Goal: Check status: Check status

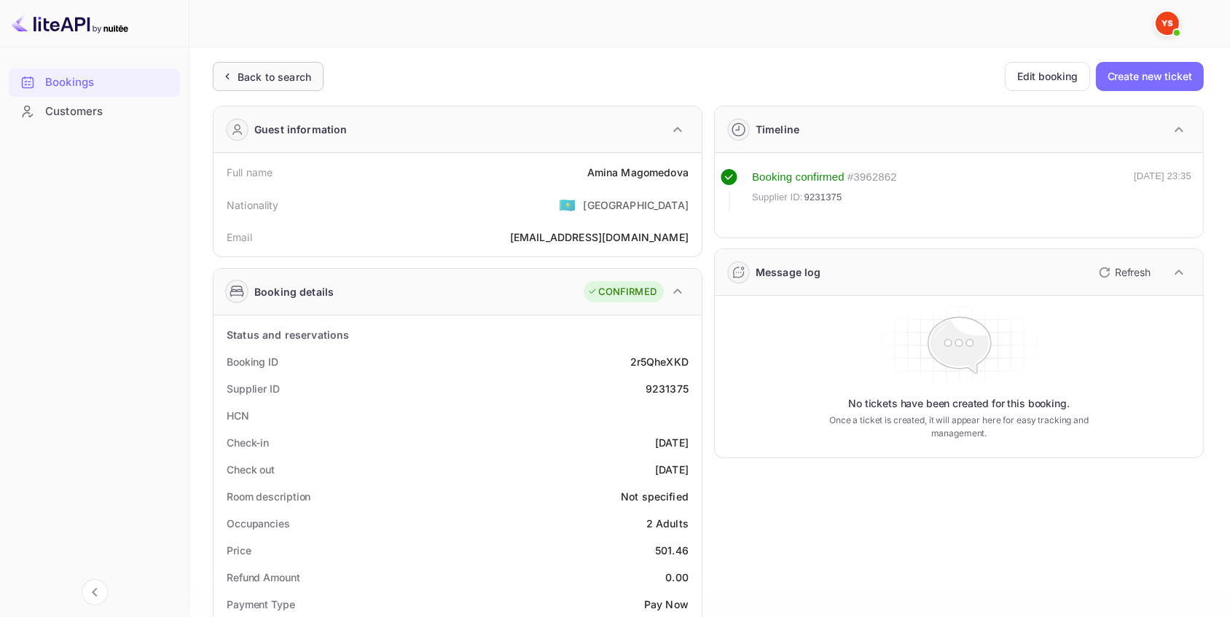
click at [277, 71] on div "Back to search" at bounding box center [275, 76] width 74 height 15
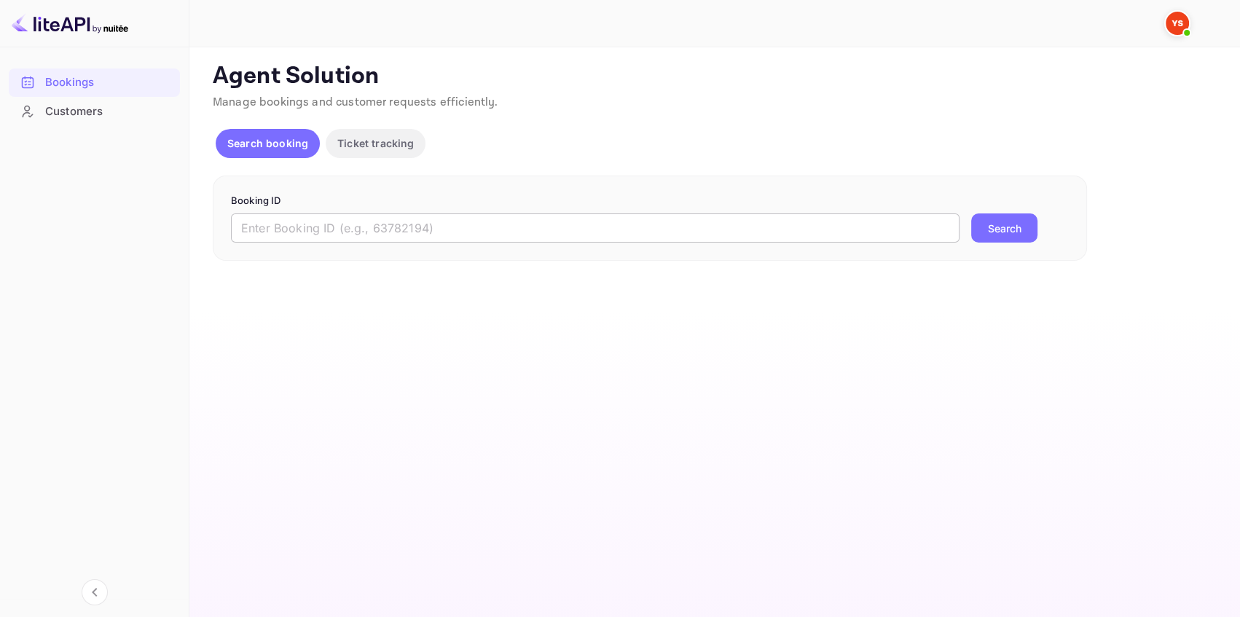
click at [372, 226] on input "text" at bounding box center [595, 227] width 729 height 29
paste input "9215098"
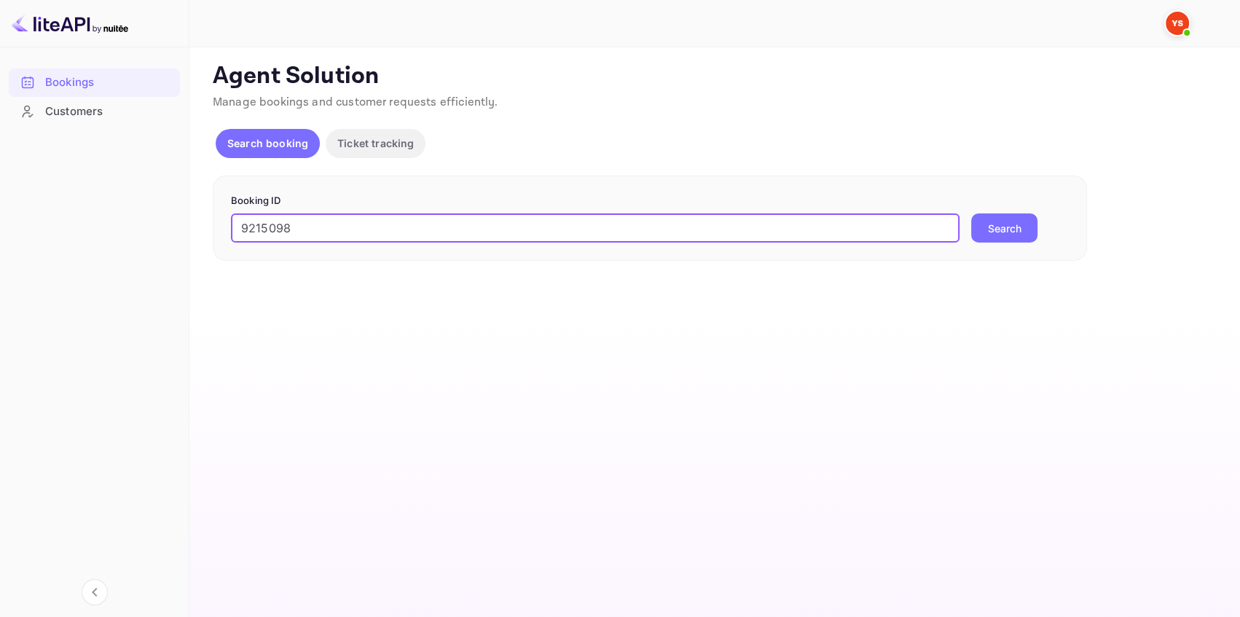
type input "9215098"
click at [1011, 232] on button "Search" at bounding box center [1004, 227] width 66 height 29
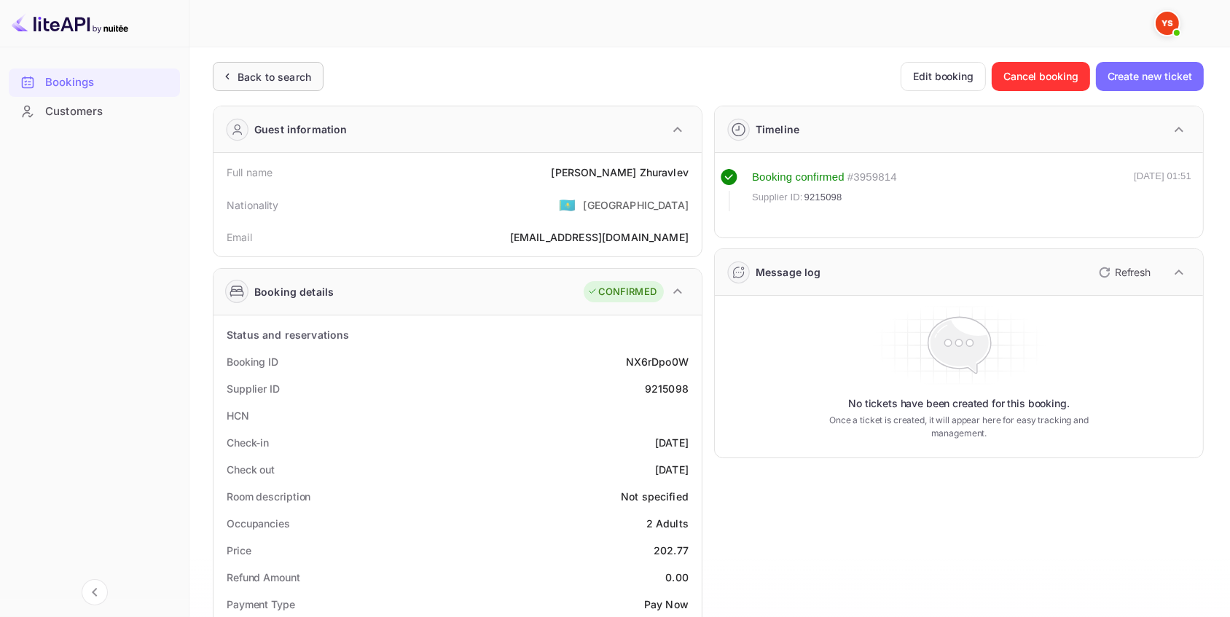
click at [254, 80] on div "Back to search" at bounding box center [275, 76] width 74 height 15
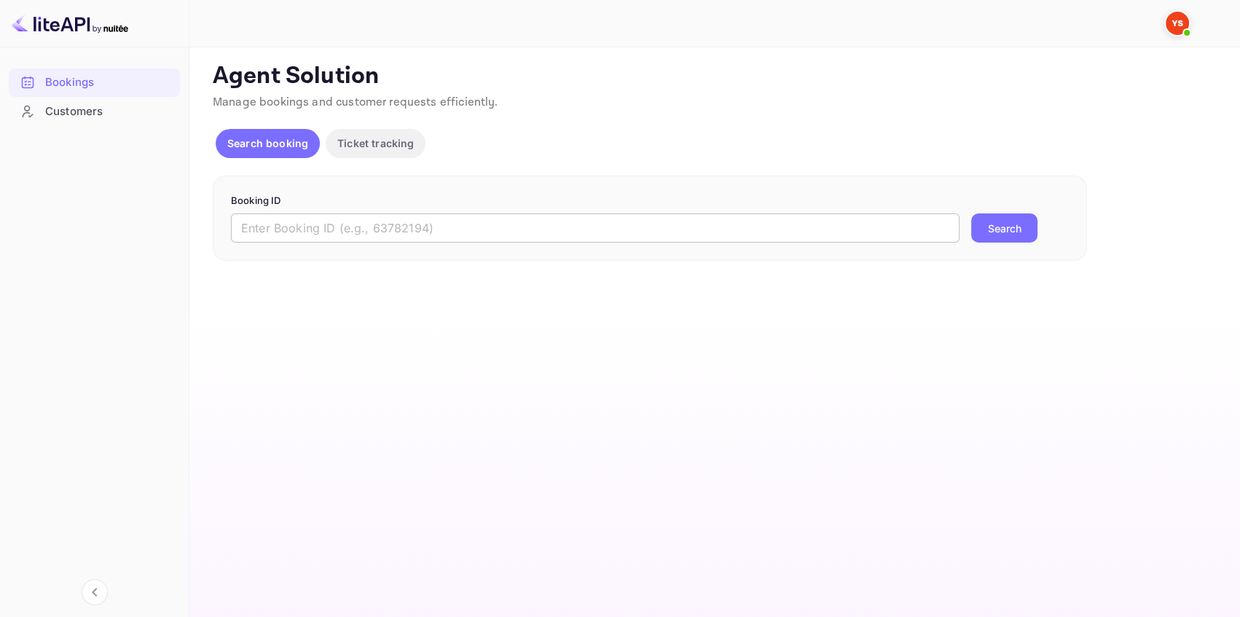
click at [299, 226] on input "text" at bounding box center [595, 227] width 729 height 29
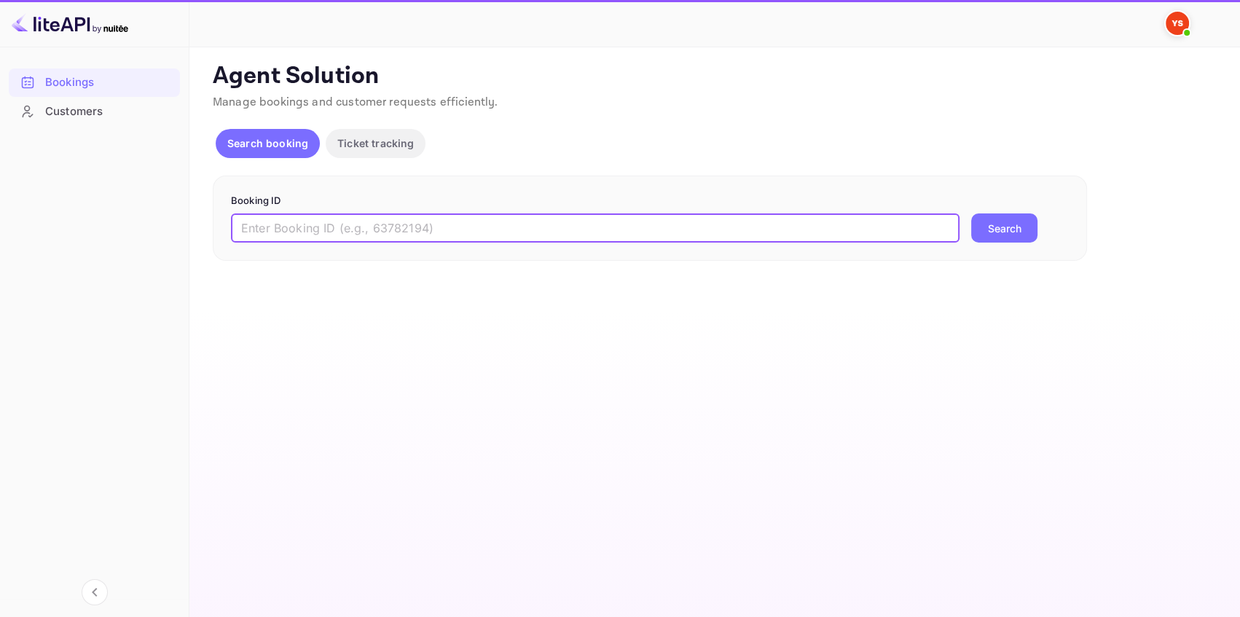
paste input "8593129"
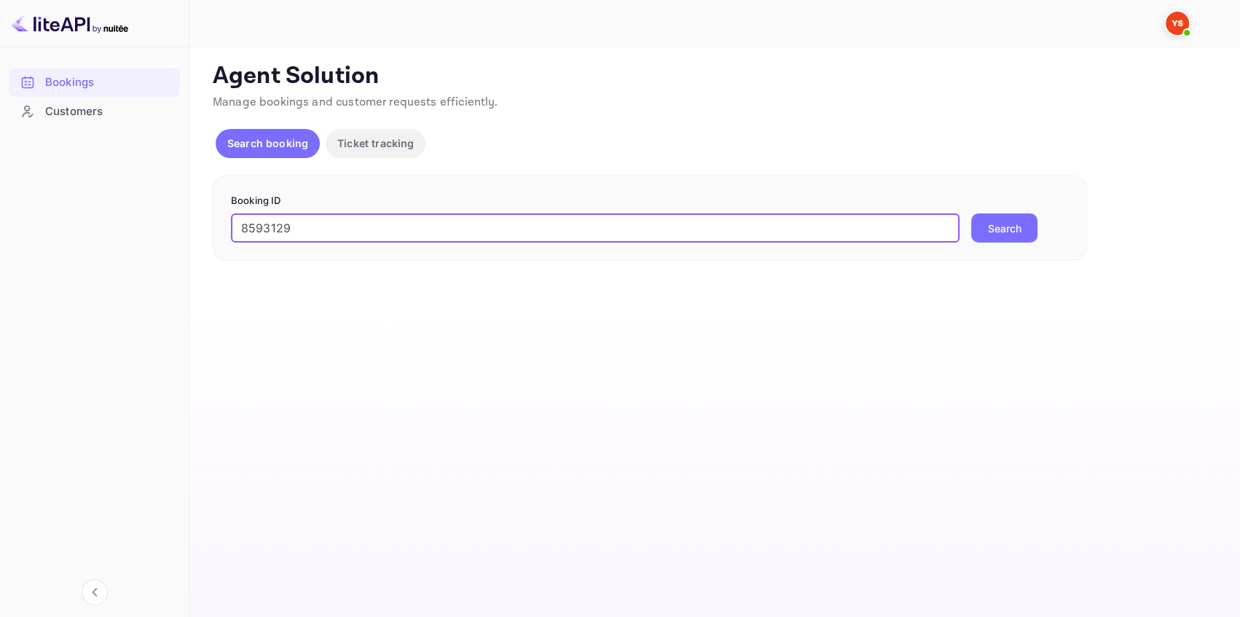
type input "8593129"
drag, startPoint x: 1005, startPoint y: 226, endPoint x: 918, endPoint y: 127, distance: 132.1
click at [1004, 222] on button "Search" at bounding box center [1004, 227] width 66 height 29
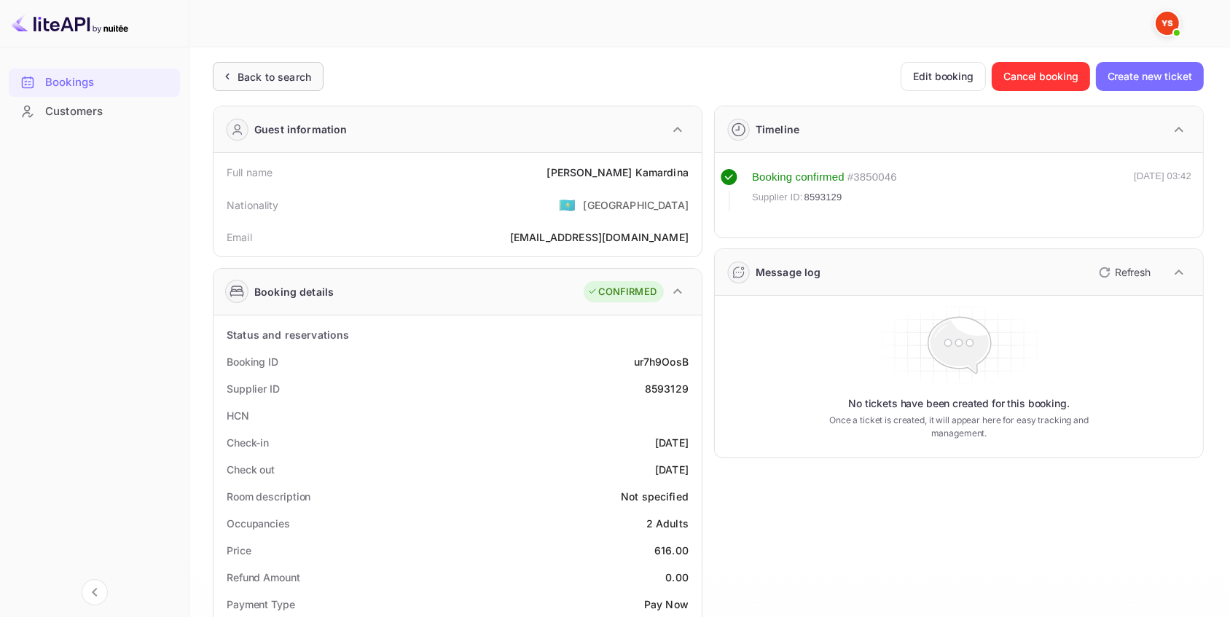
click at [307, 75] on div "Back to search" at bounding box center [275, 76] width 74 height 15
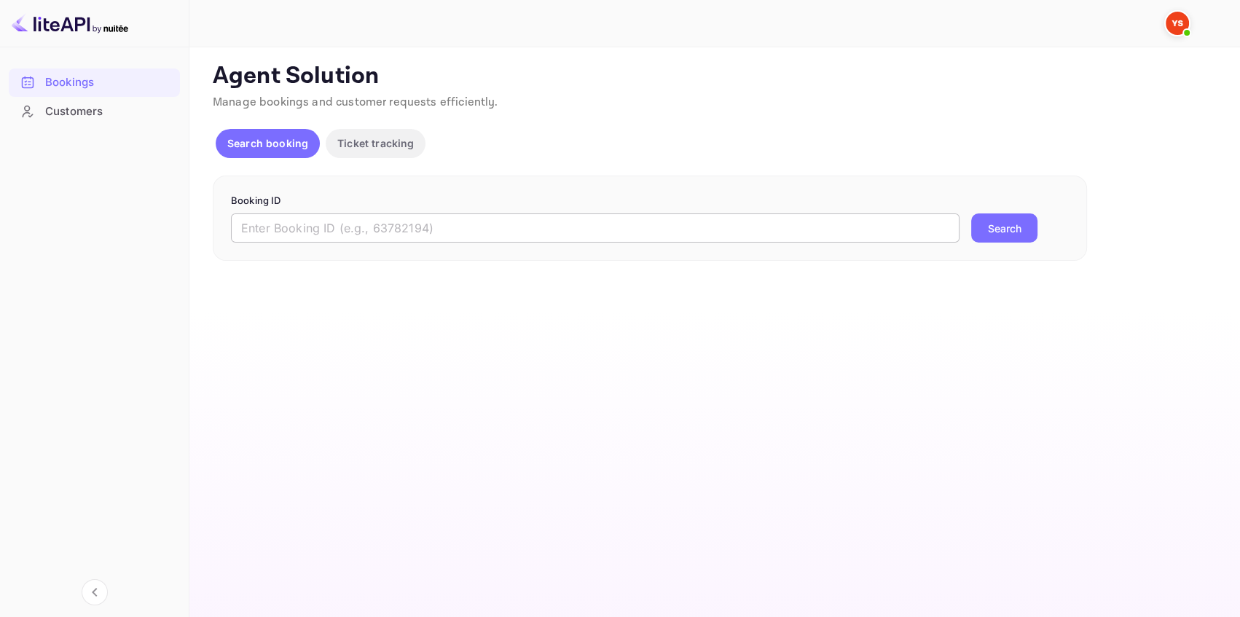
drag, startPoint x: 268, startPoint y: 226, endPoint x: 283, endPoint y: 225, distance: 14.6
click at [269, 226] on input "text" at bounding box center [595, 227] width 729 height 29
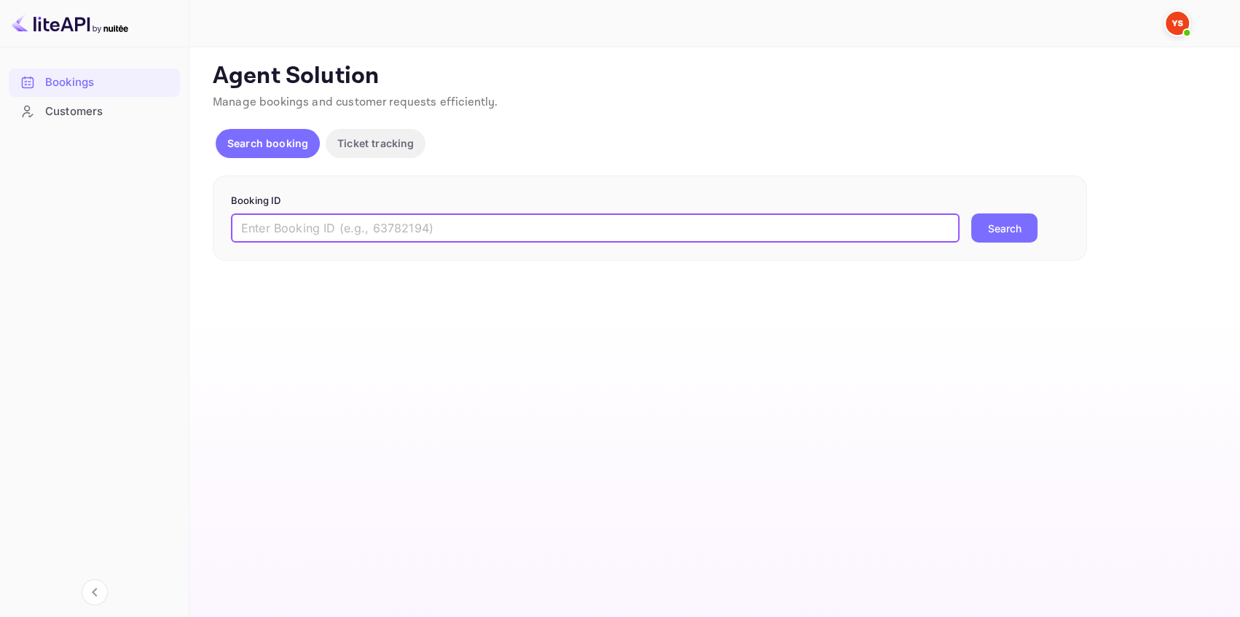
paste input "8763685"
type input "8763685"
click at [984, 226] on button "Search" at bounding box center [1004, 227] width 66 height 29
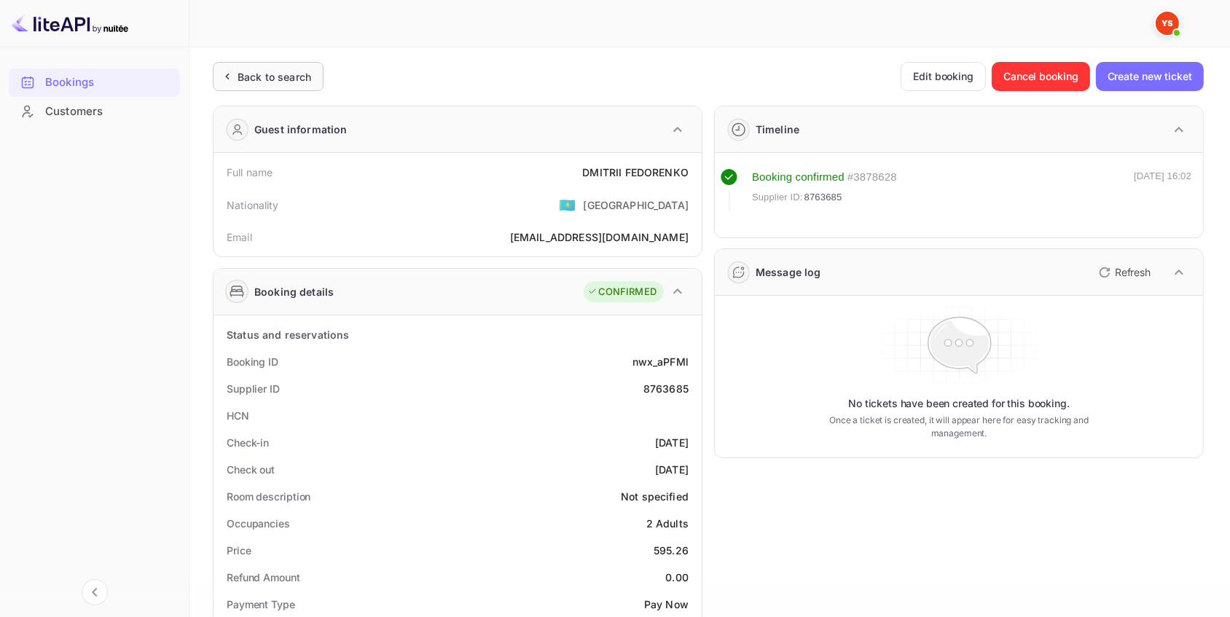
click at [277, 74] on div "Back to search" at bounding box center [275, 76] width 74 height 15
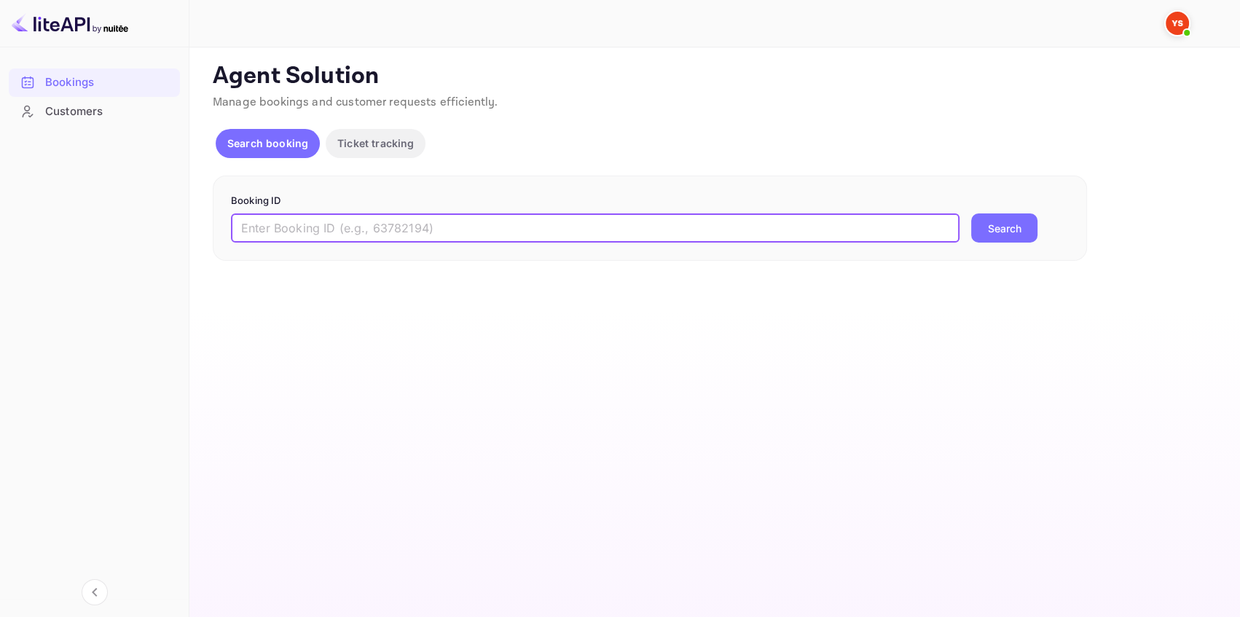
drag, startPoint x: 338, startPoint y: 233, endPoint x: 355, endPoint y: 235, distance: 16.8
click at [339, 233] on input "text" at bounding box center [595, 227] width 729 height 29
paste input "7176746"
type input "7176746"
drag, startPoint x: 978, startPoint y: 242, endPoint x: 992, endPoint y: 240, distance: 14.0
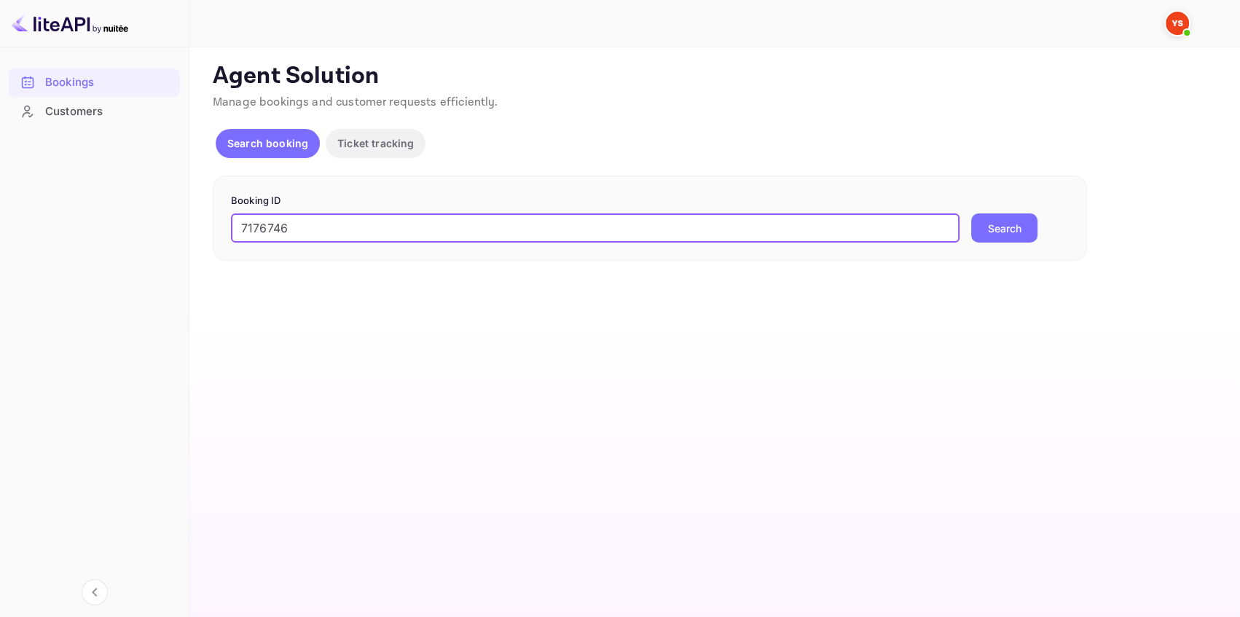
click at [981, 242] on button "Search" at bounding box center [1004, 227] width 66 height 29
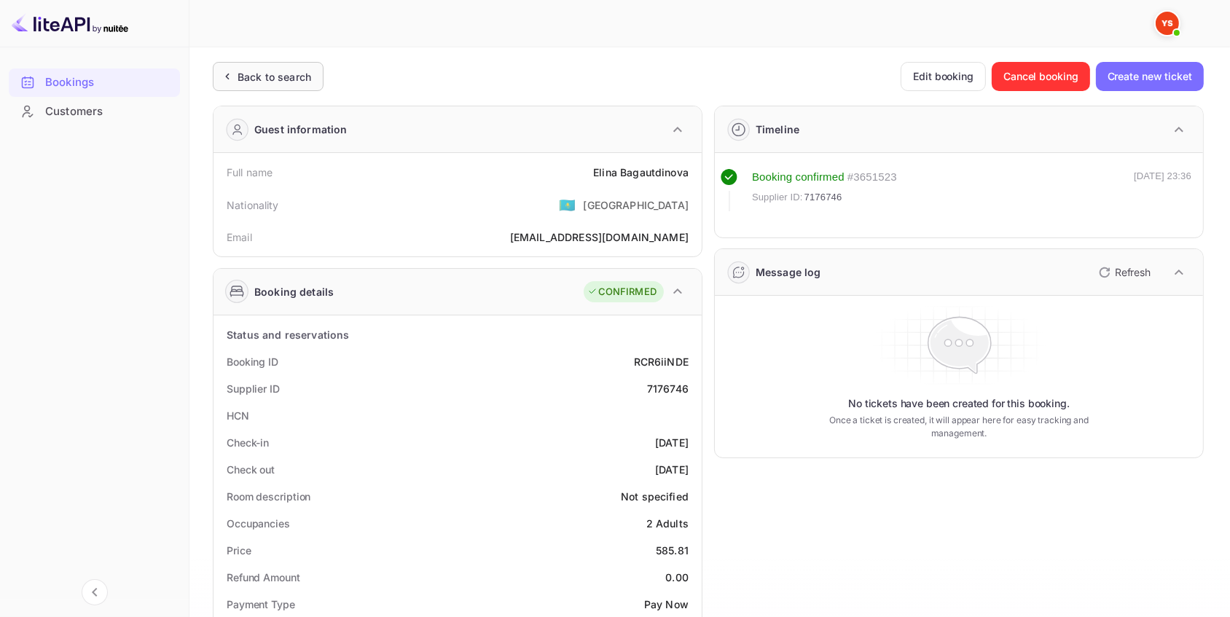
click at [288, 85] on div "Back to search" at bounding box center [268, 76] width 111 height 29
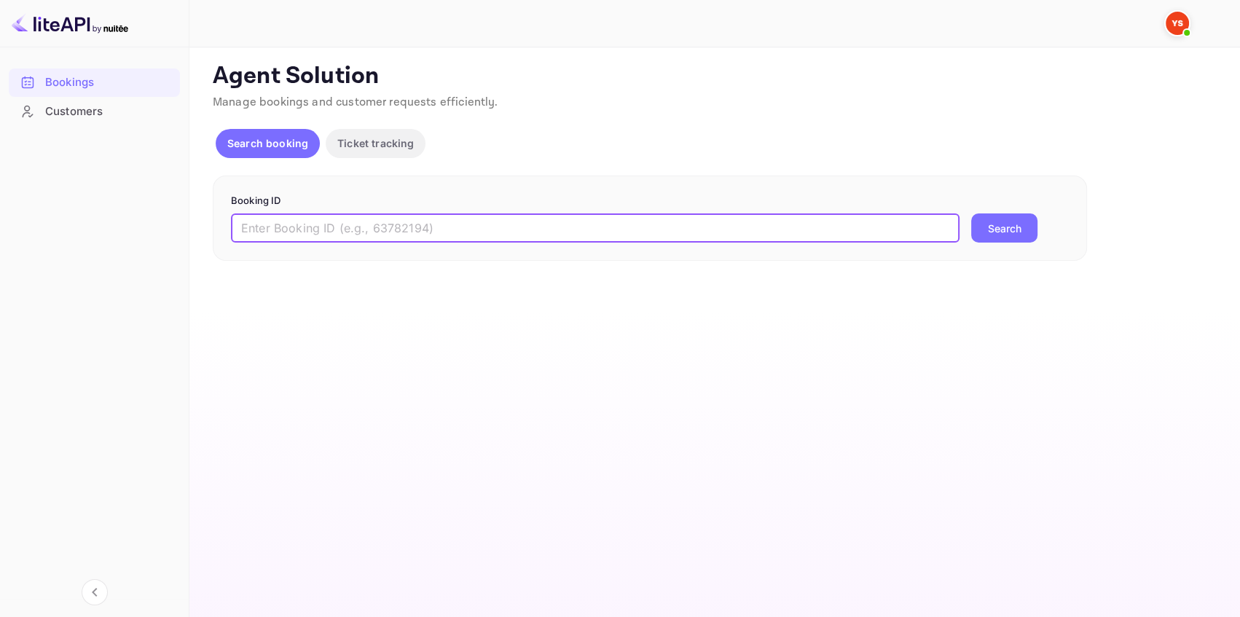
click at [359, 227] on input "text" at bounding box center [595, 227] width 729 height 29
paste input "8202948"
type input "8202948"
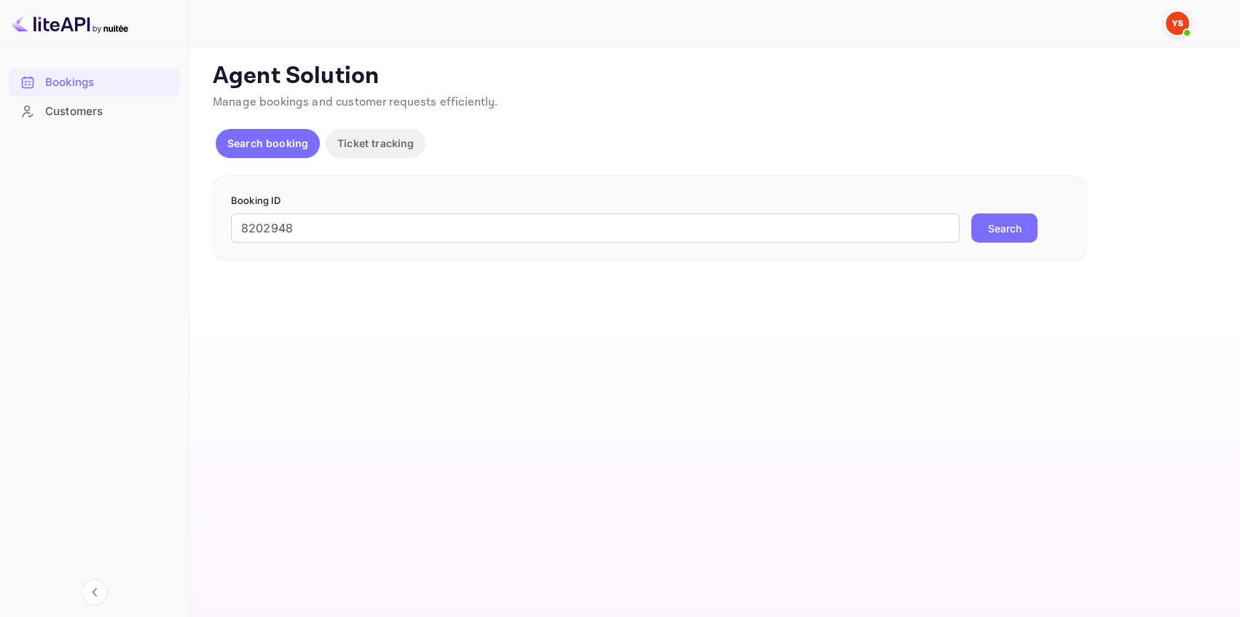
click at [1037, 220] on div "8202948 ​ Search" at bounding box center [650, 227] width 838 height 29
click at [1016, 224] on button "Search" at bounding box center [1004, 227] width 66 height 29
